Goal: Communication & Community: Answer question/provide support

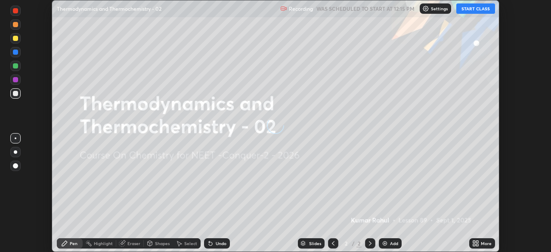
scroll to position [252, 550]
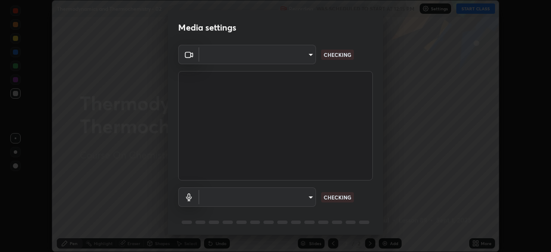
type input "ad23c5e1eec40c929e15baf649206283bee037f2ec2e6fc856d192bb2adaae55"
click at [228, 196] on body "Erase all Thermodynamics and Thermochemistry - 02 Recording WAS SCHEDULED TO ST…" at bounding box center [275, 126] width 551 height 252
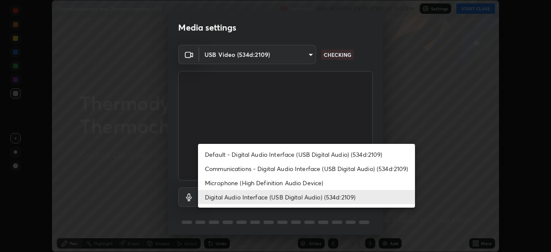
click at [235, 196] on li "Digital Audio Interface (USB Digital Audio) (534d:2109)" at bounding box center [306, 197] width 217 height 14
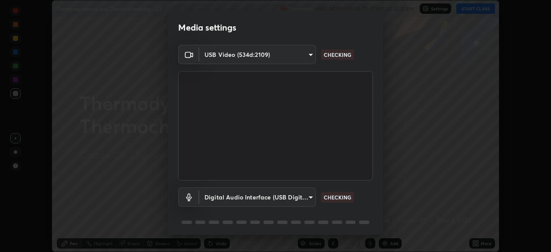
scroll to position [31, 0]
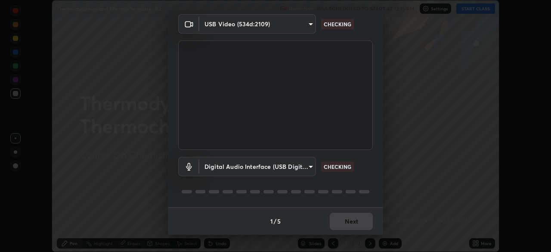
click at [348, 212] on div "1 / 5 Next" at bounding box center [275, 221] width 215 height 28
click at [356, 222] on div "1 / 5 Next" at bounding box center [275, 221] width 215 height 28
click at [357, 220] on div "1 / 5 Next" at bounding box center [275, 221] width 215 height 28
click at [357, 212] on div "1 / 5 Next" at bounding box center [275, 221] width 215 height 28
click at [364, 225] on div "1 / 5 Next" at bounding box center [275, 221] width 215 height 28
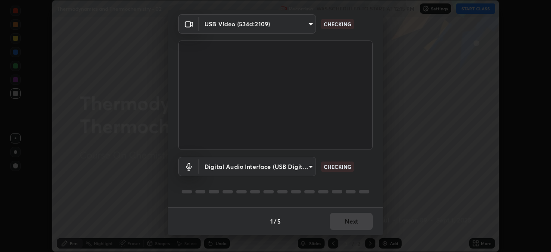
click at [366, 229] on div "1 / 5 Next" at bounding box center [275, 221] width 215 height 28
click at [366, 226] on div "1 / 5 Next" at bounding box center [275, 221] width 215 height 28
click at [364, 222] on div "1 / 5 Next" at bounding box center [275, 221] width 215 height 28
click at [365, 225] on div "1 / 5 Next" at bounding box center [275, 221] width 215 height 28
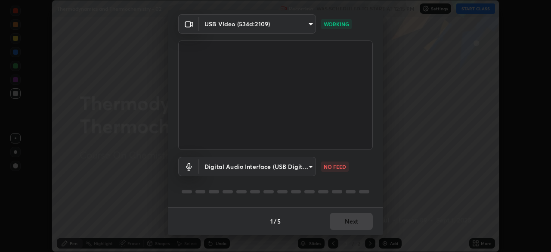
click at [349, 223] on div "1 / 5 Next" at bounding box center [275, 221] width 215 height 28
click at [292, 168] on body "Erase all Thermodynamics and Thermochemistry - 02 Recording WAS SCHEDULED TO ST…" at bounding box center [275, 126] width 551 height 252
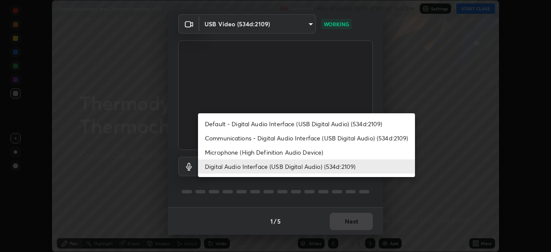
click at [265, 150] on li "Microphone (High Definition Audio Device)" at bounding box center [306, 152] width 217 height 14
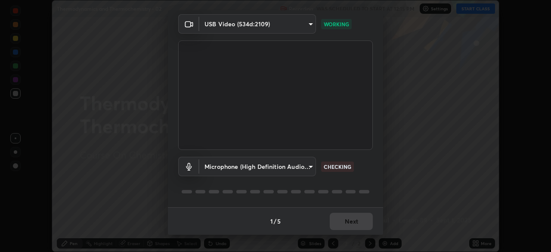
click at [264, 166] on li "Digital Audio Interface (USB Digital Audio) (534d:2109)" at bounding box center [279, 166] width 163 height 8
type input "bacd120e2728bcaa93de399d5b14713bfd4da43ca453c7f8d7901db11a0ced92"
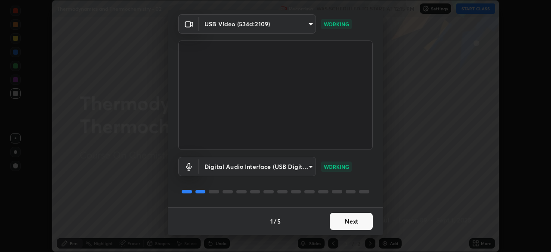
click at [361, 221] on button "Next" at bounding box center [350, 220] width 43 height 17
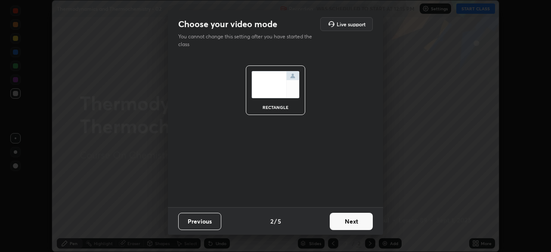
scroll to position [0, 0]
click at [364, 220] on button "Next" at bounding box center [350, 220] width 43 height 17
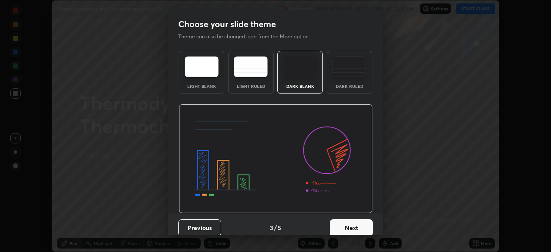
click at [367, 219] on button "Next" at bounding box center [350, 227] width 43 height 17
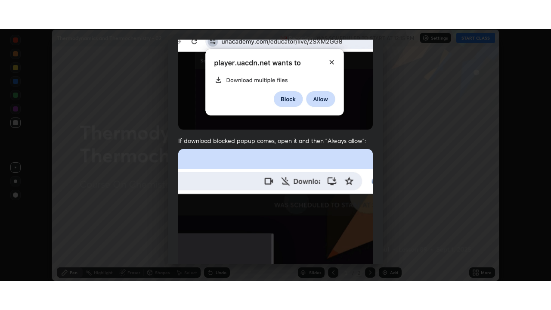
scroll to position [206, 0]
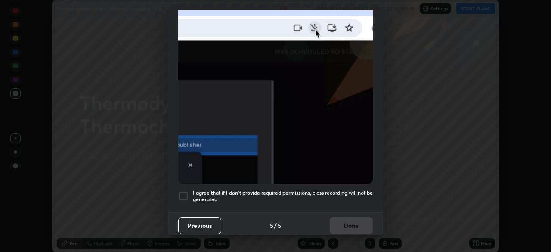
click at [184, 193] on div at bounding box center [183, 196] width 10 height 10
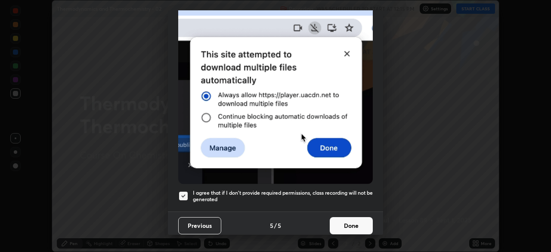
click at [336, 221] on button "Done" at bounding box center [350, 225] width 43 height 17
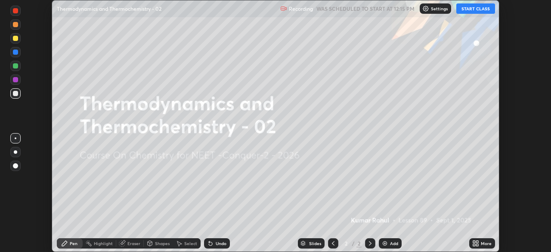
click at [474, 241] on icon at bounding box center [474, 241] width 2 height 2
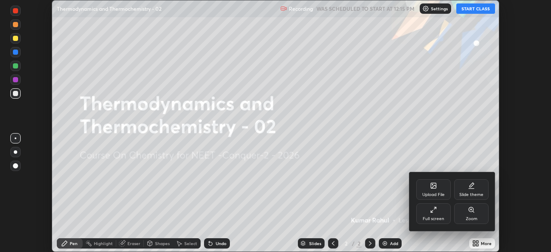
click at [439, 216] on div "Full screen" at bounding box center [433, 218] width 22 height 4
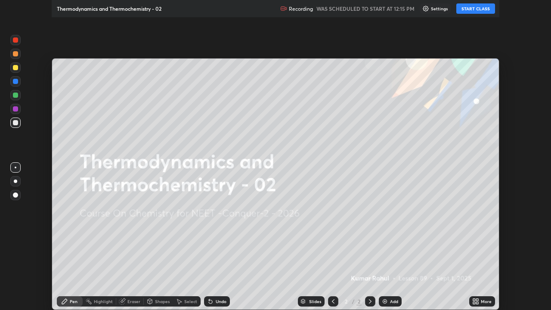
scroll to position [310, 551]
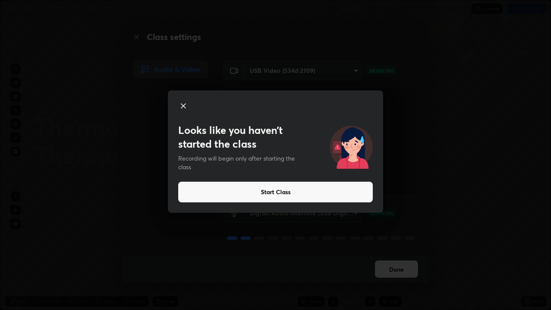
click at [268, 191] on button "Start Class" at bounding box center [275, 191] width 194 height 21
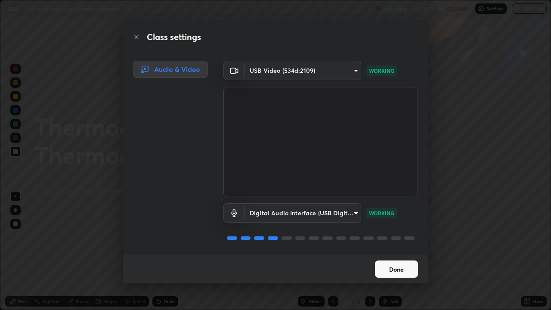
click at [397, 251] on button "Done" at bounding box center [396, 268] width 43 height 17
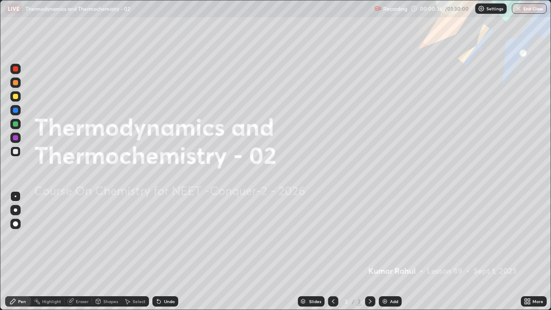
click at [394, 251] on div "Add" at bounding box center [394, 301] width 8 height 4
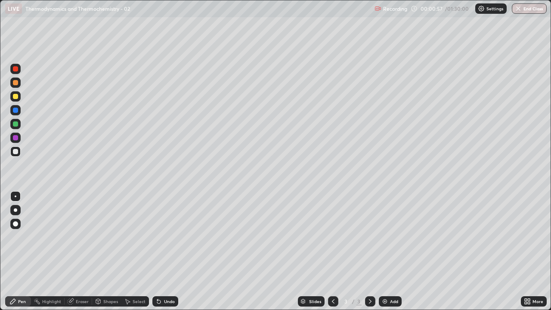
click at [15, 210] on div at bounding box center [15, 209] width 3 height 3
click at [368, 251] on icon at bounding box center [369, 301] width 7 height 7
click at [391, 251] on div "Add" at bounding box center [394, 301] width 8 height 4
click at [370, 251] on icon at bounding box center [369, 301] width 7 height 7
click at [393, 251] on div "Add" at bounding box center [394, 301] width 8 height 4
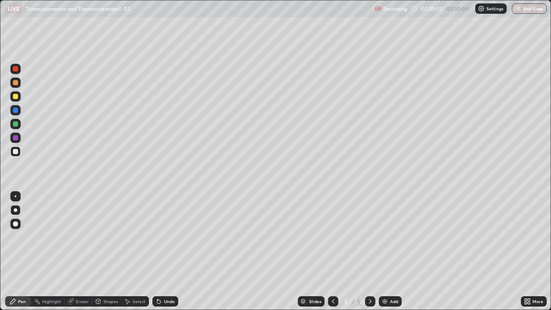
click at [369, 251] on icon at bounding box center [369, 301] width 7 height 7
click at [394, 251] on div "Add" at bounding box center [394, 301] width 8 height 4
click at [369, 251] on icon at bounding box center [369, 301] width 7 height 7
click at [392, 251] on div "Add" at bounding box center [394, 301] width 8 height 4
click at [17, 83] on div at bounding box center [15, 82] width 5 height 5
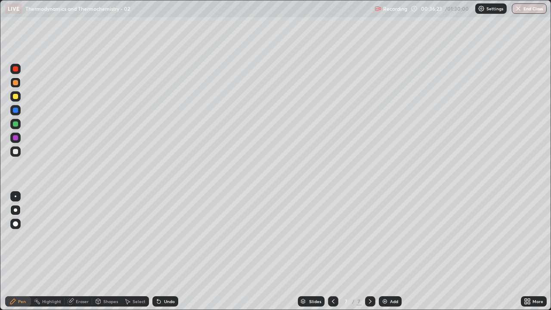
click at [15, 152] on div at bounding box center [15, 151] width 5 height 5
click at [18, 222] on div at bounding box center [15, 223] width 10 height 10
click at [15, 211] on div at bounding box center [15, 209] width 3 height 3
click at [15, 210] on div at bounding box center [15, 209] width 3 height 3
click at [82, 251] on div "Eraser" at bounding box center [82, 301] width 13 height 4
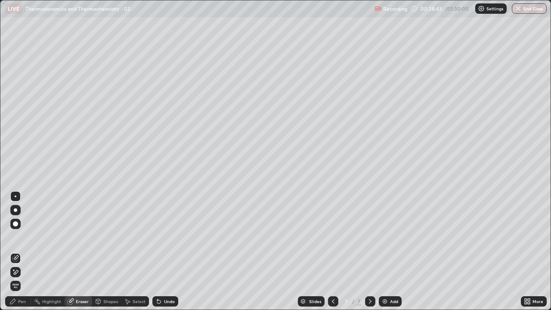
click at [21, 251] on div "Pen" at bounding box center [22, 301] width 8 height 4
click at [23, 251] on div "Pen" at bounding box center [22, 301] width 8 height 4
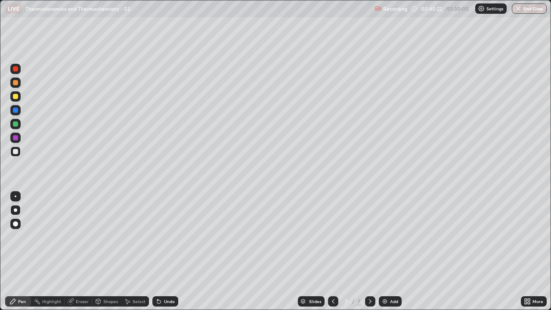
click at [80, 251] on div "Eraser" at bounding box center [82, 301] width 13 height 4
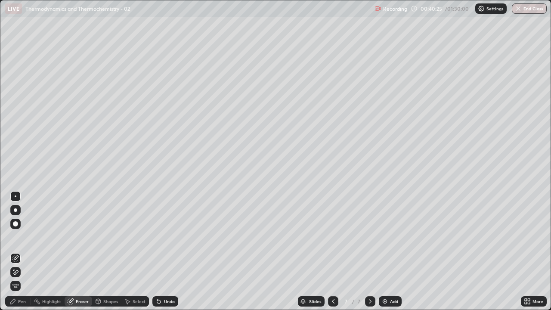
click at [21, 251] on div "Pen" at bounding box center [18, 301] width 26 height 10
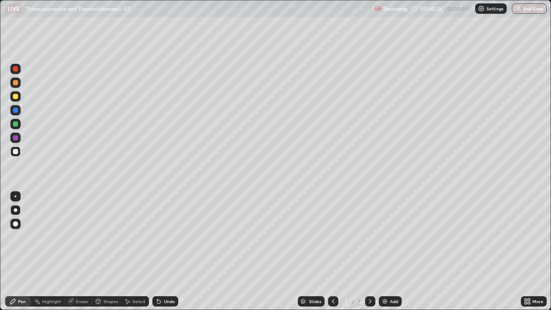
click at [21, 251] on div "Pen" at bounding box center [18, 301] width 26 height 10
click at [23, 251] on div "Pen" at bounding box center [18, 301] width 26 height 10
click at [442, 251] on div "Slides 7 / 7 Add" at bounding box center [349, 300] width 342 height 17
click at [486, 251] on div "Slides 7 / 7 Add" at bounding box center [349, 300] width 342 height 17
click at [80, 251] on div "Eraser" at bounding box center [82, 301] width 13 height 4
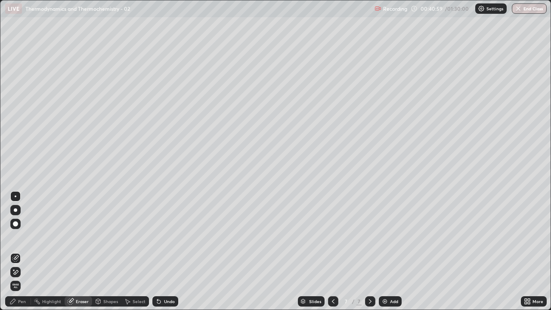
click at [25, 251] on div "Pen" at bounding box center [22, 301] width 8 height 4
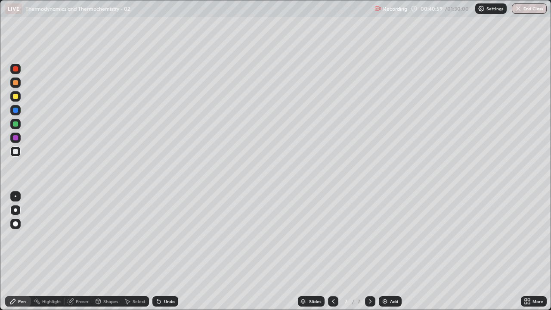
click at [25, 251] on div "Pen" at bounding box center [22, 301] width 8 height 4
click at [370, 251] on icon at bounding box center [369, 301] width 7 height 7
click at [392, 251] on div "Add" at bounding box center [394, 301] width 8 height 4
click at [83, 251] on div "Eraser" at bounding box center [82, 301] width 13 height 4
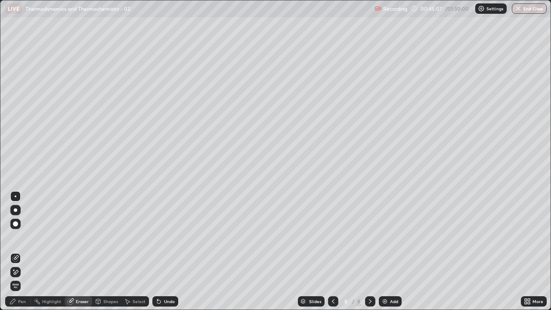
click at [22, 251] on div "Pen" at bounding box center [22, 301] width 8 height 4
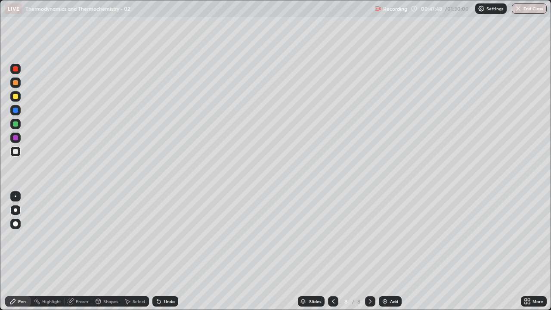
click at [369, 251] on icon at bounding box center [370, 301] width 3 height 4
click at [391, 251] on div "Add" at bounding box center [394, 301] width 8 height 4
click at [81, 251] on div "Eraser" at bounding box center [82, 301] width 13 height 4
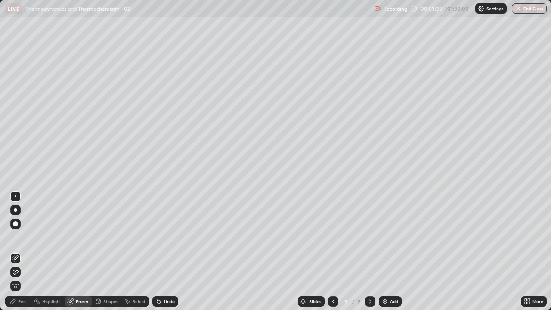
click at [23, 251] on div "Pen" at bounding box center [22, 301] width 8 height 4
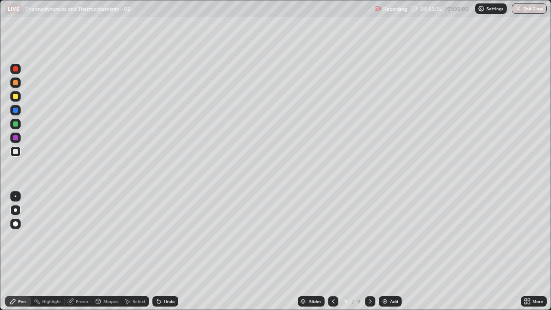
click at [369, 251] on icon at bounding box center [370, 301] width 3 height 4
click at [390, 251] on div "Add" at bounding box center [394, 301] width 8 height 4
click at [107, 251] on div "Shapes" at bounding box center [110, 301] width 15 height 4
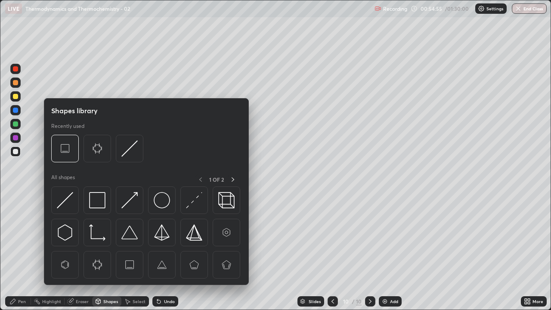
click at [85, 251] on div "Eraser" at bounding box center [82, 301] width 13 height 4
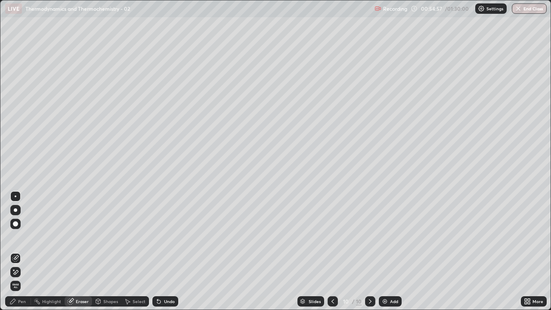
click at [22, 251] on div "Pen" at bounding box center [18, 301] width 26 height 10
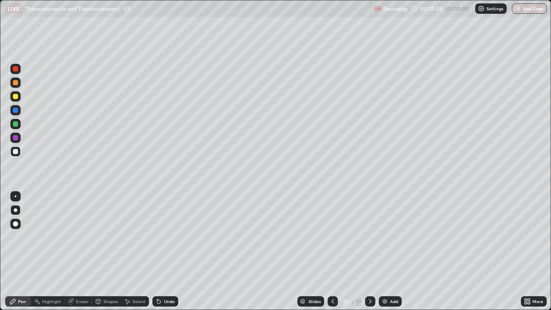
click at [83, 251] on div "Eraser" at bounding box center [82, 301] width 13 height 4
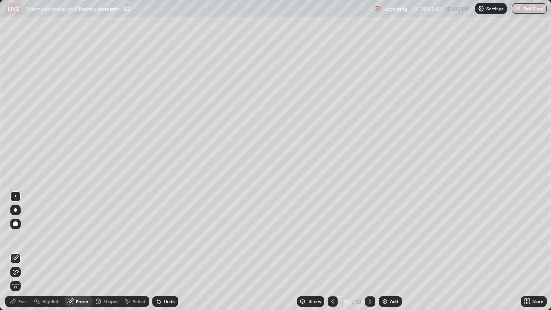
click at [22, 251] on div "Pen" at bounding box center [22, 301] width 8 height 4
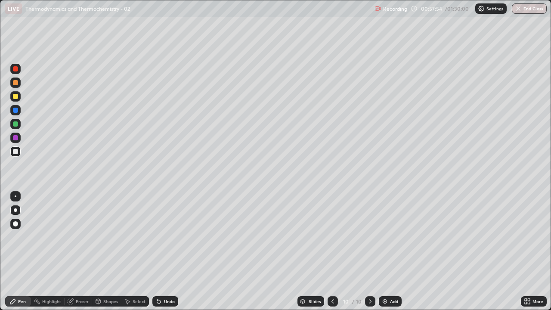
click at [334, 251] on div at bounding box center [332, 301] width 10 height 10
click at [369, 251] on icon at bounding box center [370, 301] width 3 height 4
click at [332, 251] on icon at bounding box center [332, 301] width 7 height 7
click at [372, 251] on div at bounding box center [370, 301] width 10 height 10
click at [333, 251] on icon at bounding box center [332, 301] width 3 height 4
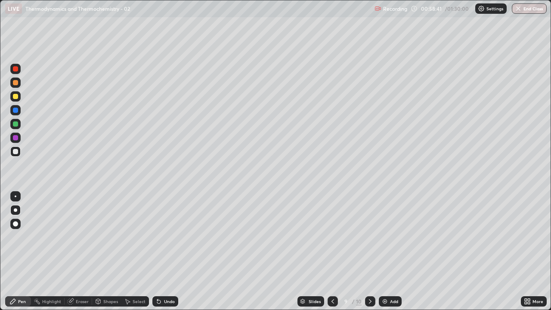
click at [335, 251] on icon at bounding box center [332, 301] width 7 height 7
click at [372, 251] on div at bounding box center [370, 301] width 10 height 10
click at [365, 251] on div at bounding box center [370, 300] width 10 height 17
click at [332, 251] on icon at bounding box center [332, 301] width 7 height 7
click at [369, 251] on icon at bounding box center [369, 301] width 7 height 7
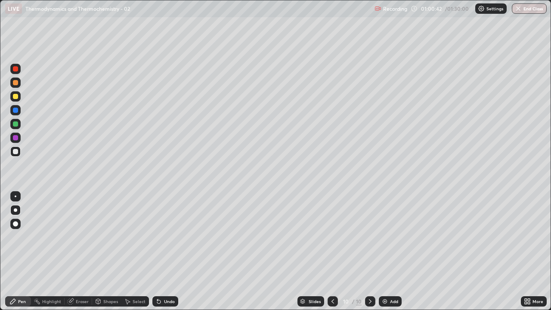
click at [336, 251] on div at bounding box center [332, 301] width 10 height 10
click at [332, 251] on icon at bounding box center [332, 301] width 7 height 7
click at [333, 251] on icon at bounding box center [332, 301] width 7 height 7
click at [80, 251] on div "Eraser" at bounding box center [82, 301] width 13 height 4
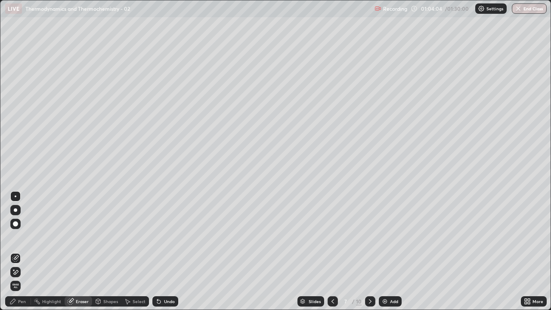
click at [22, 251] on div "Pen" at bounding box center [22, 301] width 8 height 4
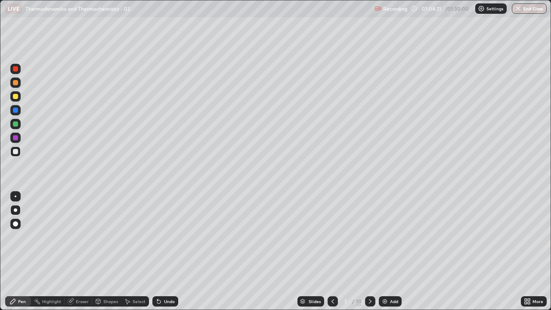
click at [83, 251] on div "Eraser" at bounding box center [82, 301] width 13 height 4
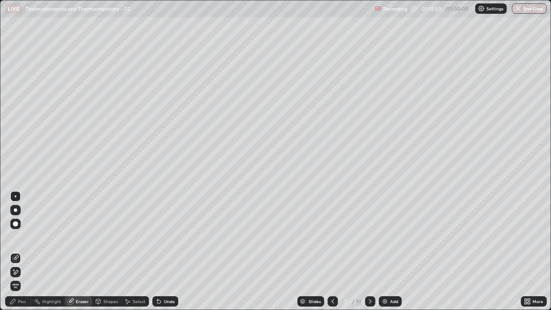
click at [372, 251] on icon at bounding box center [369, 301] width 7 height 7
click at [335, 251] on icon at bounding box center [332, 301] width 7 height 7
click at [25, 251] on div "Pen" at bounding box center [22, 301] width 8 height 4
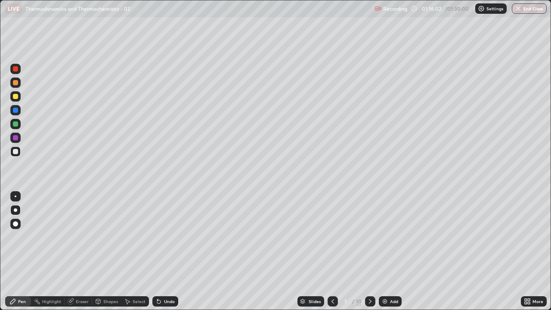
click at [52, 251] on div "Highlight" at bounding box center [51, 301] width 19 height 4
click at [78, 251] on div "Eraser" at bounding box center [82, 301] width 13 height 4
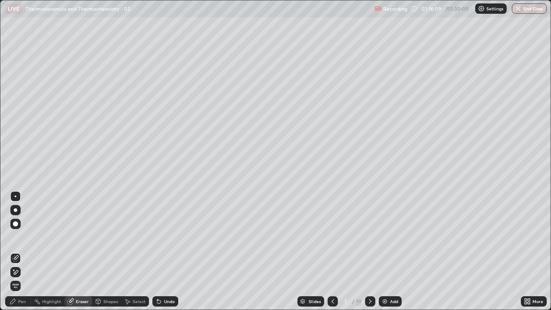
click at [21, 251] on div "Pen" at bounding box center [22, 301] width 8 height 4
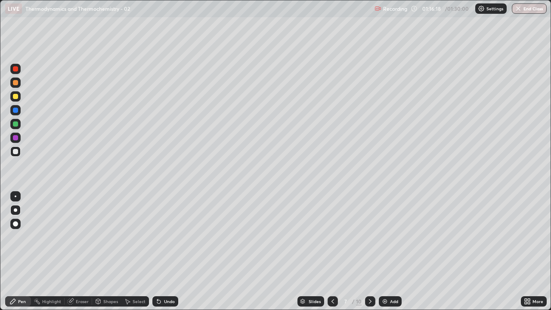
click at [369, 251] on icon at bounding box center [369, 301] width 7 height 7
click at [370, 251] on div at bounding box center [370, 301] width 10 height 10
click at [369, 251] on icon at bounding box center [369, 301] width 7 height 7
click at [391, 251] on div "Add" at bounding box center [394, 301] width 8 height 4
click at [367, 251] on icon at bounding box center [369, 301] width 7 height 7
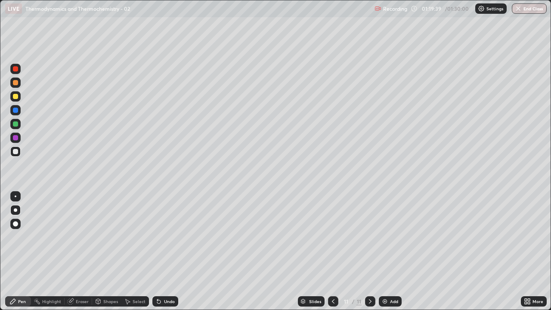
click at [389, 251] on div "Add" at bounding box center [389, 301] width 23 height 10
click at [330, 251] on icon at bounding box center [332, 301] width 7 height 7
click at [15, 97] on div at bounding box center [15, 96] width 5 height 5
click at [369, 251] on icon at bounding box center [369, 301] width 7 height 7
click at [527, 6] on button "End Class" at bounding box center [529, 8] width 34 height 10
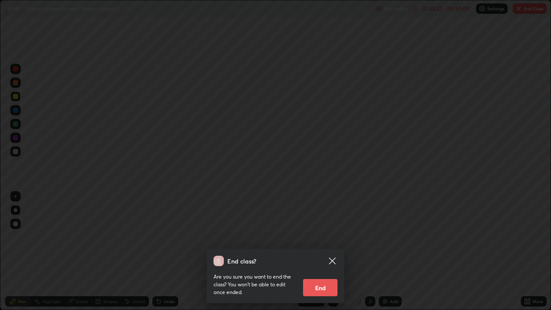
click at [317, 251] on button "End" at bounding box center [320, 287] width 34 height 17
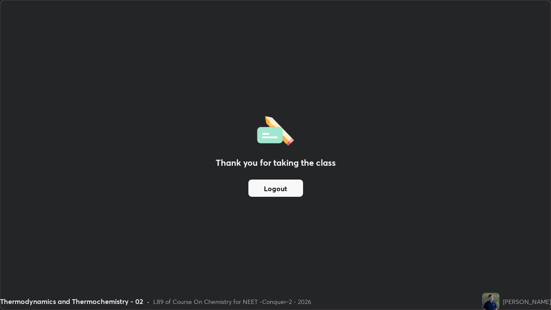
click at [275, 194] on button "Logout" at bounding box center [275, 187] width 55 height 17
